Goal: Information Seeking & Learning: Understand process/instructions

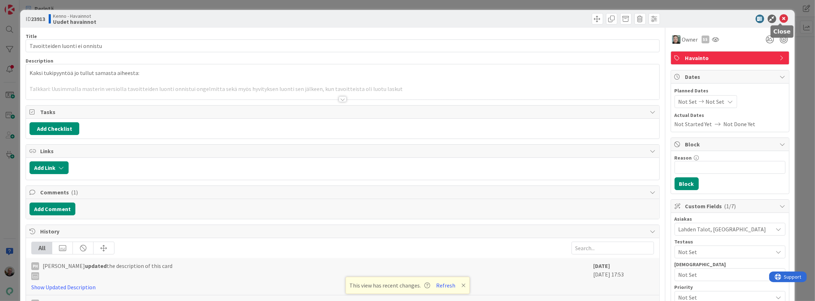
click at [782, 18] on icon at bounding box center [784, 19] width 9 height 9
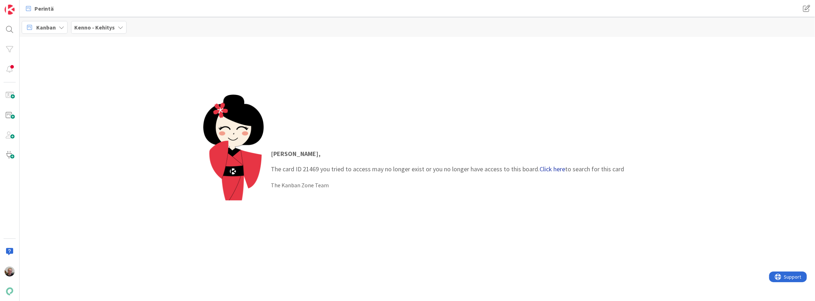
click at [550, 170] on link "Click here" at bounding box center [553, 169] width 26 height 8
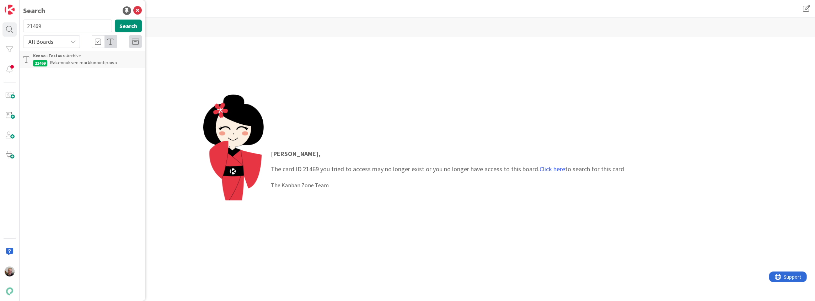
click at [84, 65] on span "Rakennuksen markkinointipäivä" at bounding box center [83, 62] width 67 height 6
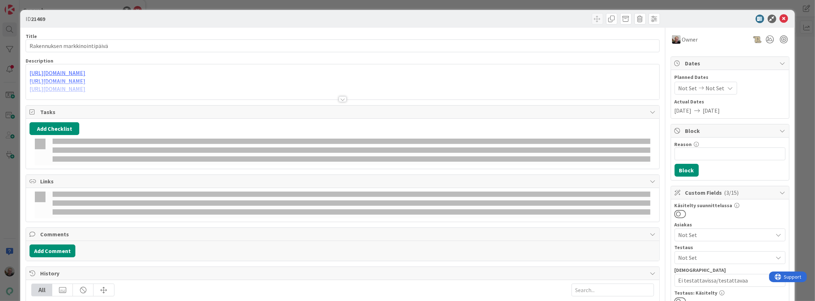
type input "19643"
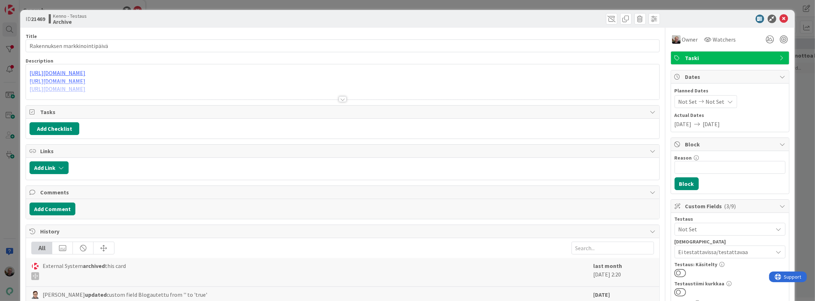
click at [193, 90] on div at bounding box center [342, 90] width 633 height 18
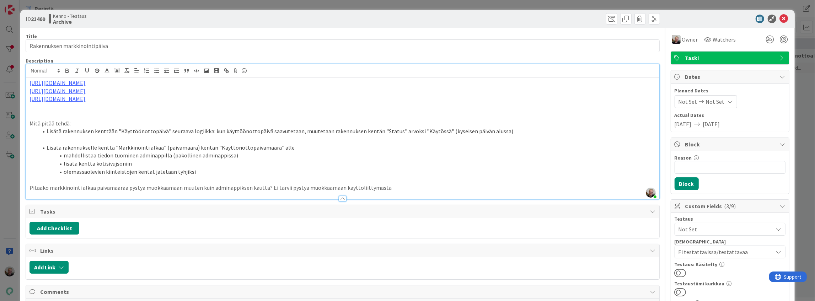
click at [253, 146] on li "Lisätä rakennukselle kenttä "Markkinointi alkaa" (päivämäärä) kentän "Käyttönot…" at bounding box center [347, 148] width 618 height 8
click at [162, 168] on li "olemassaolevien kiinteistöjen kentät jätetään tyhjiksi" at bounding box center [347, 172] width 618 height 8
click at [214, 168] on li "olemassaolevien kiinteistöjen kentät jätetään tyhjiksi" at bounding box center [347, 172] width 618 height 8
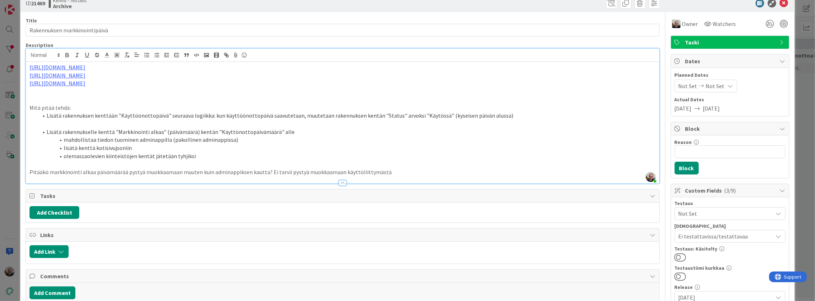
scroll to position [23, 0]
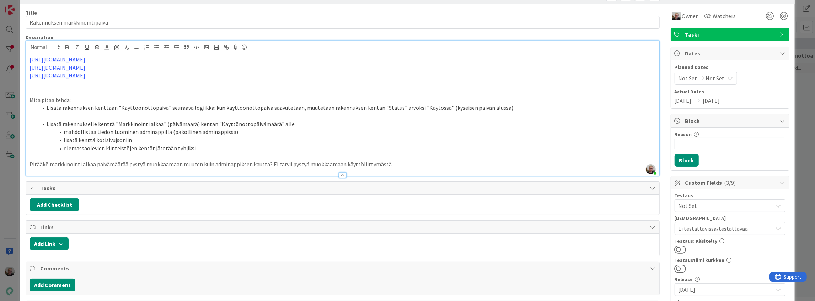
click at [101, 139] on li "lisätä kenttä kotisivujsoniin" at bounding box center [347, 140] width 618 height 8
click at [281, 166] on p "Pitääkö markkinointi alkaa päivämäärää pystyä muokkaamaan muuten kuin adminappi…" at bounding box center [343, 164] width 626 height 8
click at [286, 110] on li "Lisätä rakennuksen kenttään "Käyttöönottopäivä" seuraava logiikka: kun käyttöön…" at bounding box center [347, 108] width 618 height 8
click at [204, 114] on p at bounding box center [343, 116] width 626 height 8
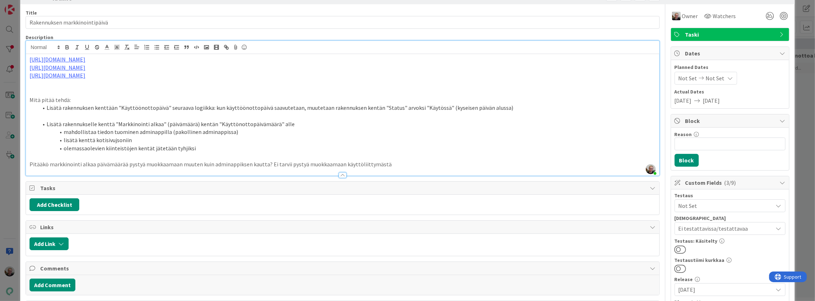
click at [486, 106] on li "Lisätä rakennuksen kenttään "Käyttöönottopäivä" seuraava logiikka: kun käyttöön…" at bounding box center [347, 108] width 618 height 8
click at [252, 106] on li "Lisätä rakennuksen kenttään "Käyttöönottopäivä" seuraava logiikka: kun käyttöön…" at bounding box center [347, 108] width 618 height 8
click at [258, 117] on p at bounding box center [343, 116] width 626 height 8
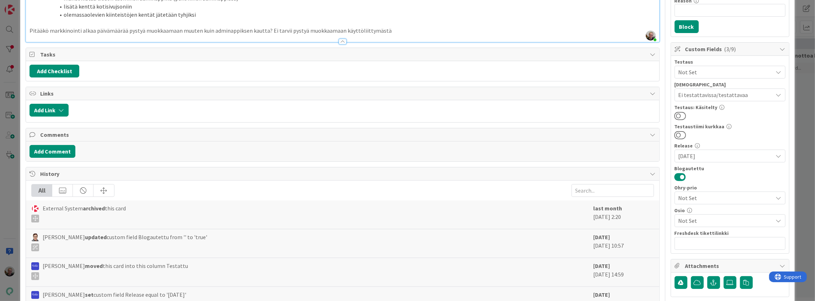
scroll to position [189, 0]
